Goal: Navigation & Orientation: Find specific page/section

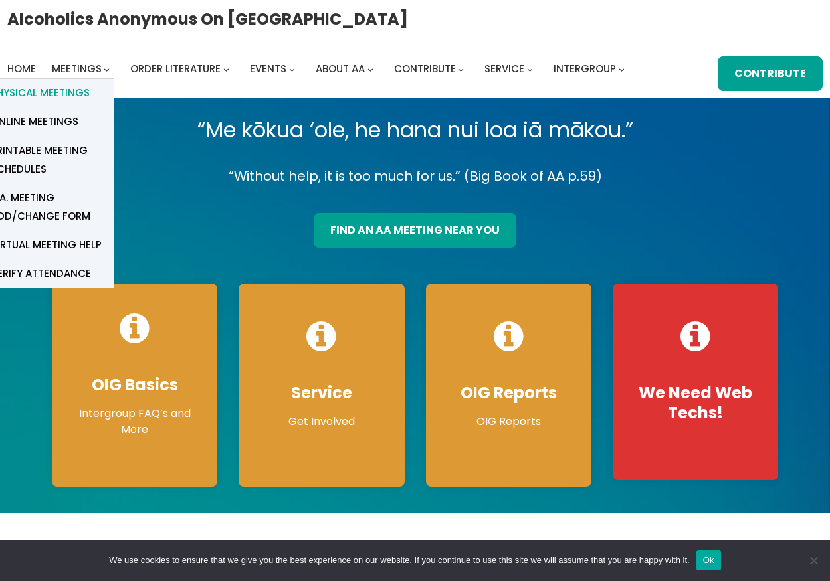
click at [75, 97] on span "Physical Meetings" at bounding box center [40, 93] width 99 height 19
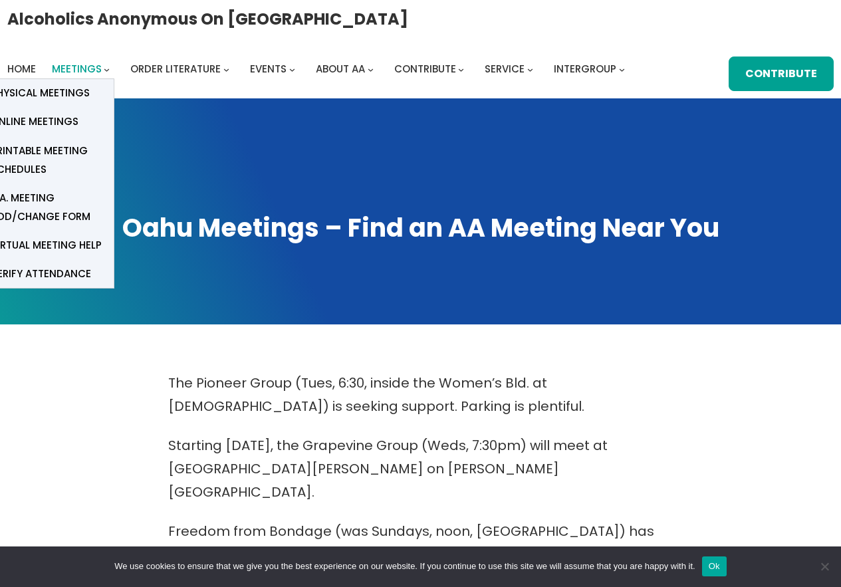
click at [86, 72] on span "Meetings" at bounding box center [77, 69] width 50 height 14
